Goal: Use online tool/utility: Utilize a website feature to perform a specific function

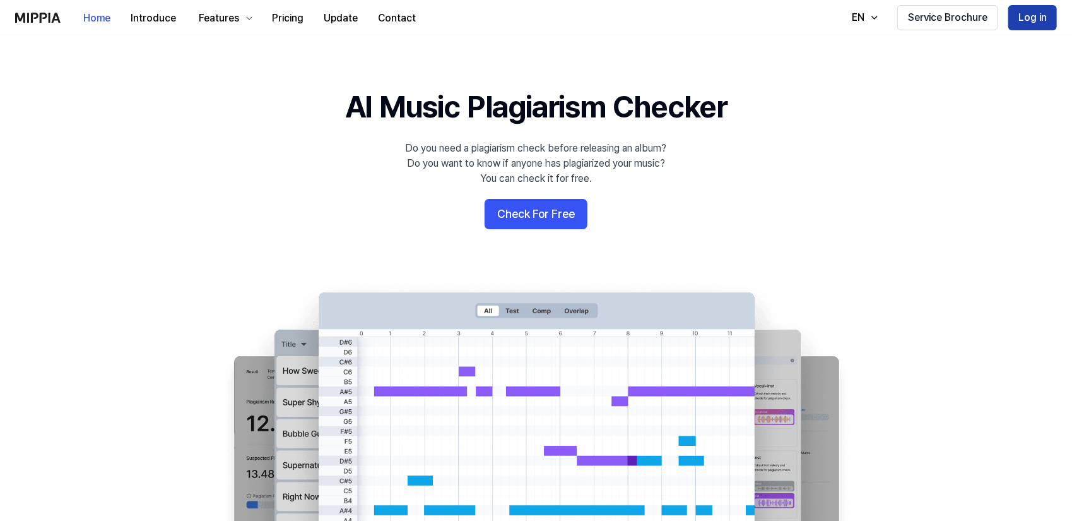
click at [1034, 21] on button "Log in" at bounding box center [1033, 17] width 49 height 25
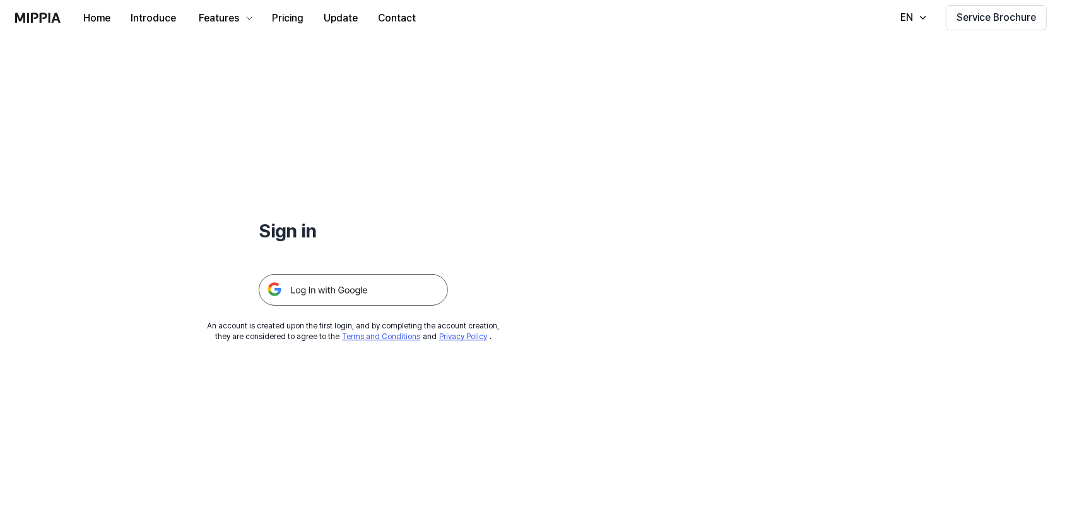
click at [348, 298] on img at bounding box center [353, 290] width 189 height 32
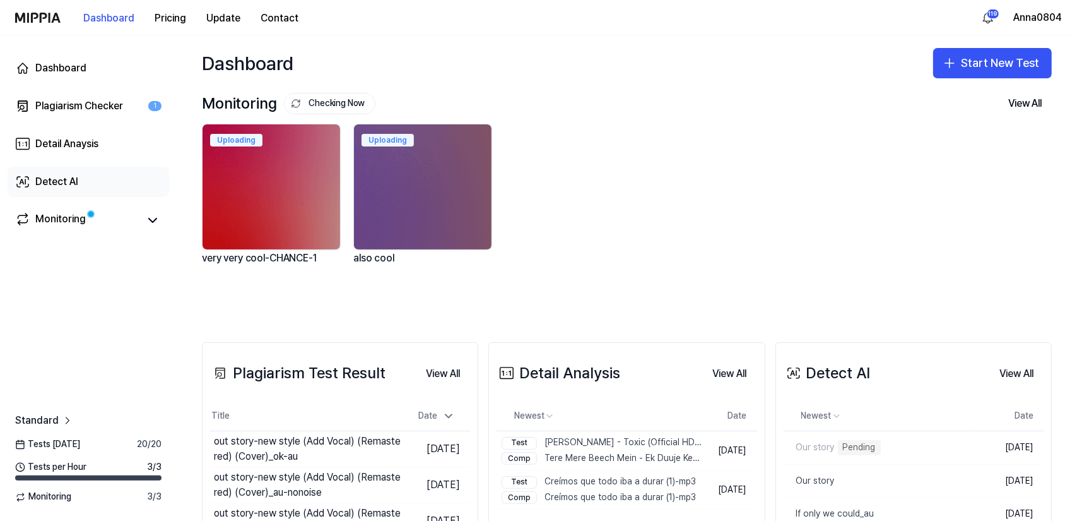
click at [40, 187] on div "Detect AI" at bounding box center [56, 181] width 43 height 15
click at [69, 181] on div "Detect AI" at bounding box center [56, 181] width 43 height 15
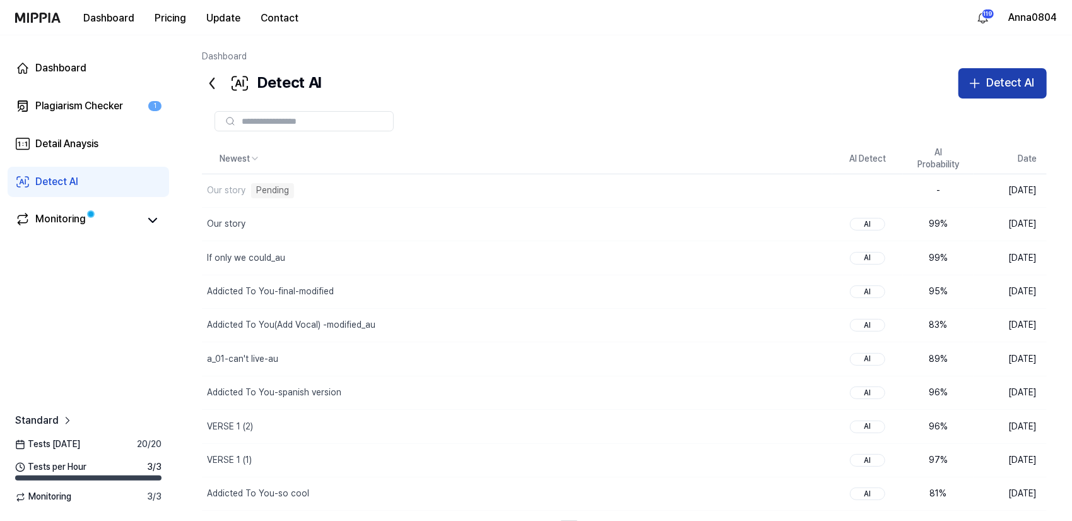
click at [1010, 84] on div "Detect AI" at bounding box center [1011, 83] width 48 height 18
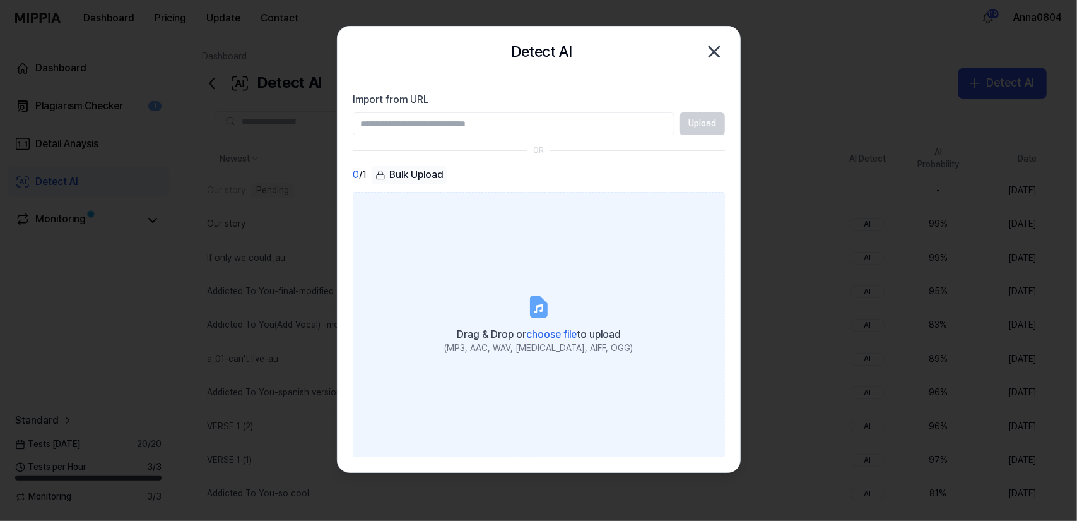
click at [567, 295] on label "Drag & Drop or choose file to upload (MP3, AAC, WAV, FLAC, AIFF, OGG)" at bounding box center [539, 324] width 372 height 265
click at [0, 0] on input "Drag & Drop or choose file to upload (MP3, AAC, WAV, FLAC, AIFF, OGG)" at bounding box center [0, 0] width 0 height 0
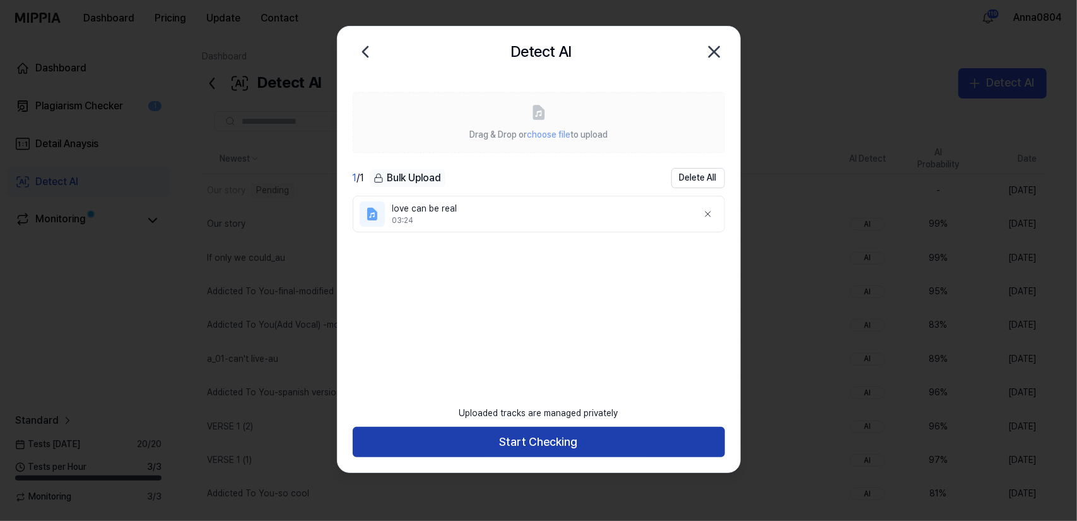
click at [656, 439] on button "Start Checking" at bounding box center [539, 442] width 372 height 30
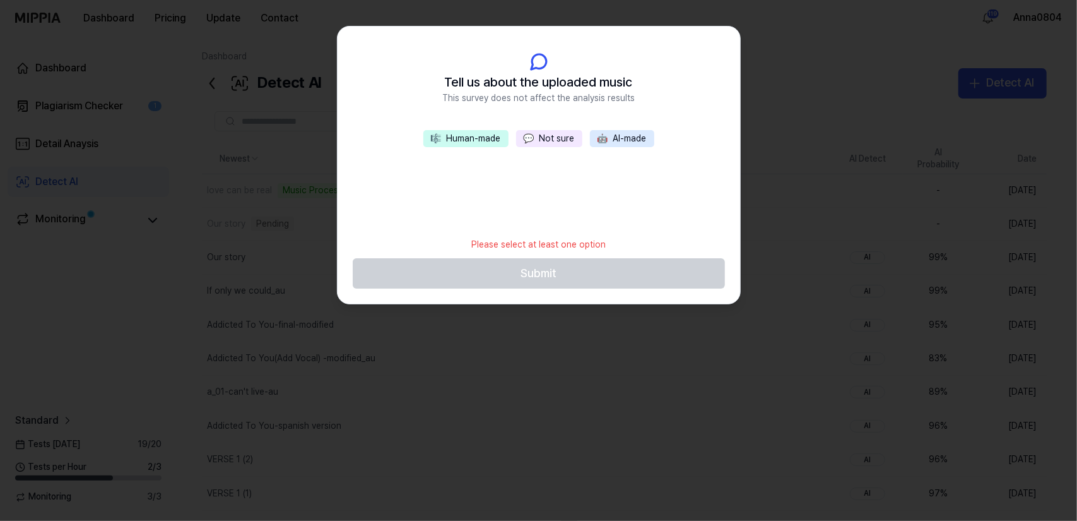
click at [552, 141] on button "💬 Not sure" at bounding box center [549, 139] width 66 height 18
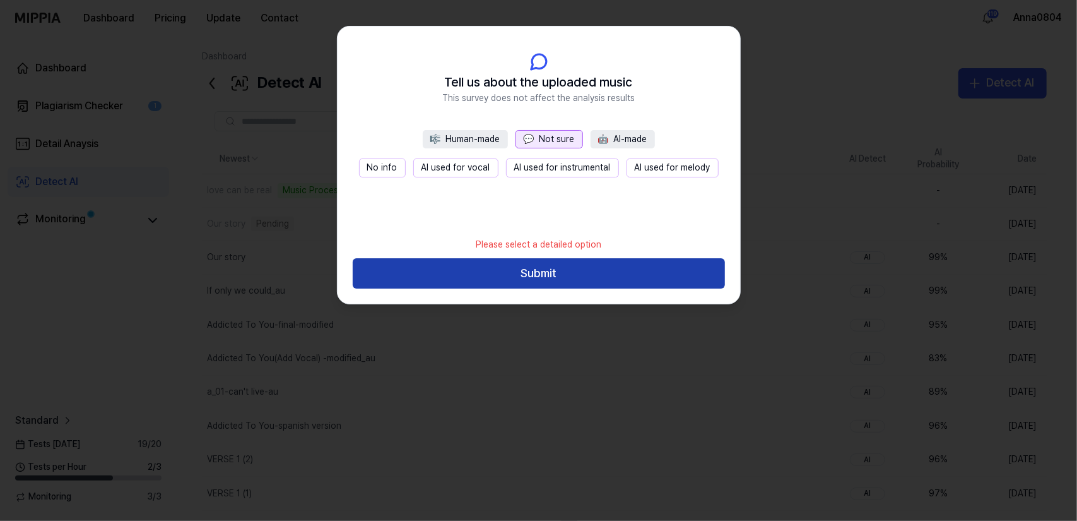
click at [519, 278] on button "Submit" at bounding box center [539, 273] width 372 height 30
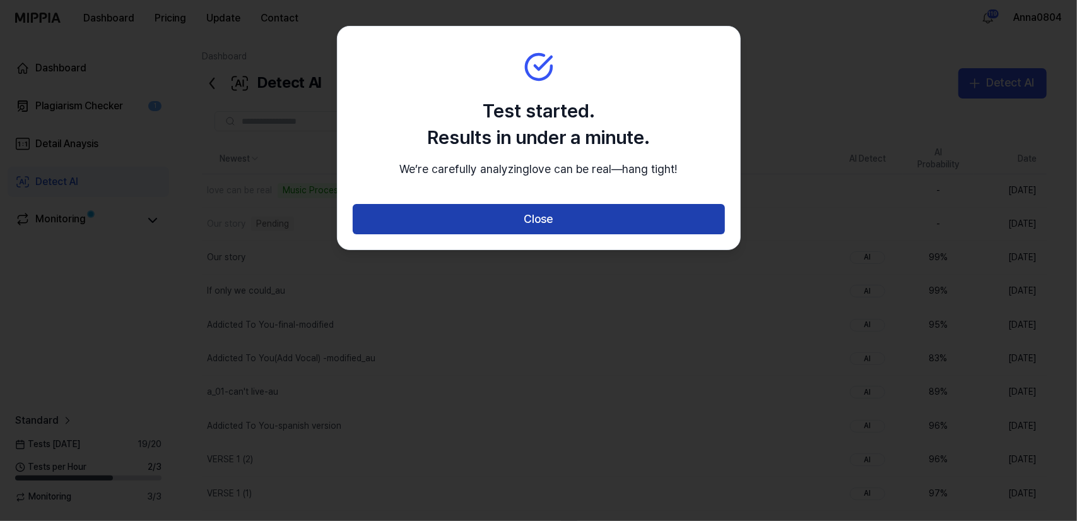
click at [518, 234] on button "Close" at bounding box center [539, 219] width 372 height 30
